Goal: Go to known website: Go to known website

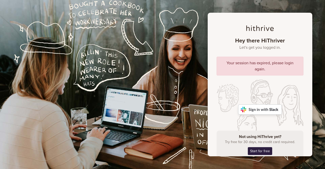
click at [254, 109] on img at bounding box center [260, 109] width 44 height 10
